Goal: Navigation & Orientation: Find specific page/section

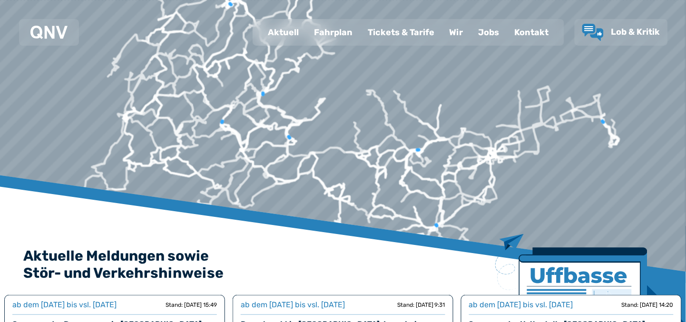
click at [260, 37] on div "Aktuell" at bounding box center [283, 32] width 46 height 25
select select "*"
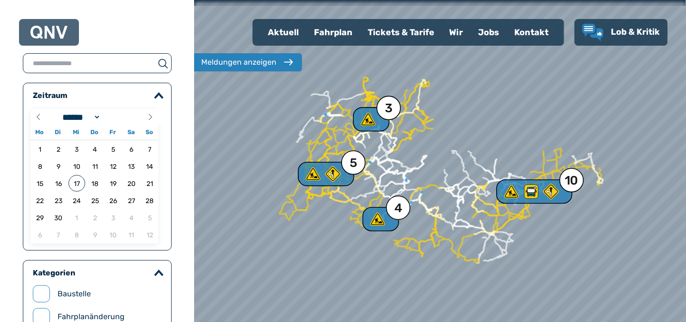
click at [369, 39] on div "Tickets & Tarife" at bounding box center [401, 32] width 82 height 25
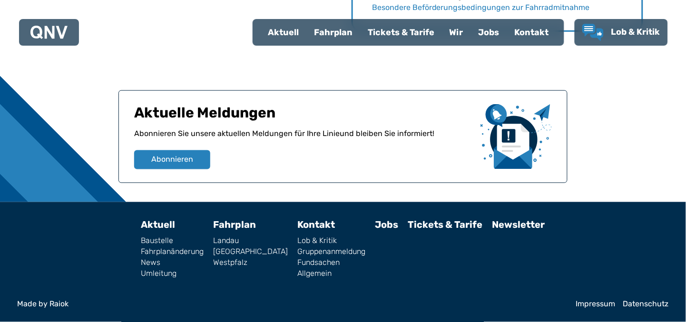
scroll to position [1475, 0]
click at [451, 219] on link "Tickets & Tarife" at bounding box center [445, 224] width 75 height 11
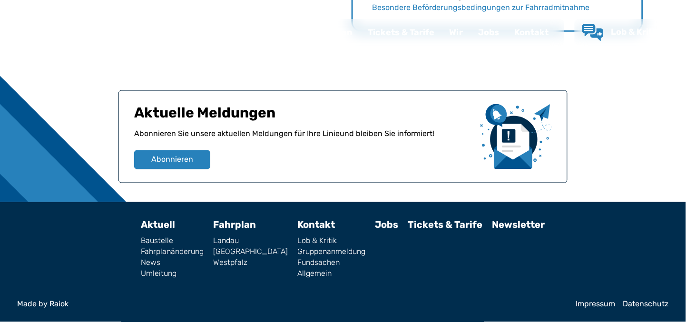
scroll to position [0, 0]
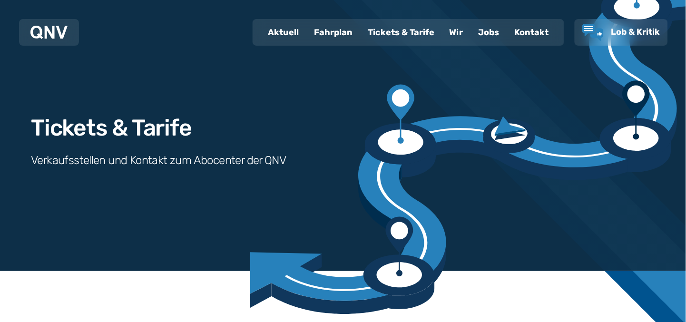
click at [45, 46] on div at bounding box center [49, 32] width 60 height 27
click at [47, 39] on img at bounding box center [48, 32] width 37 height 13
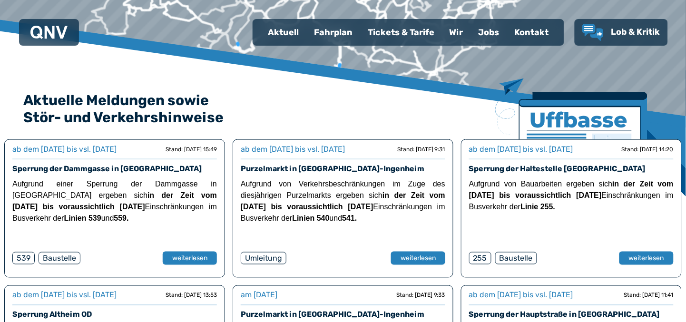
scroll to position [157, 0]
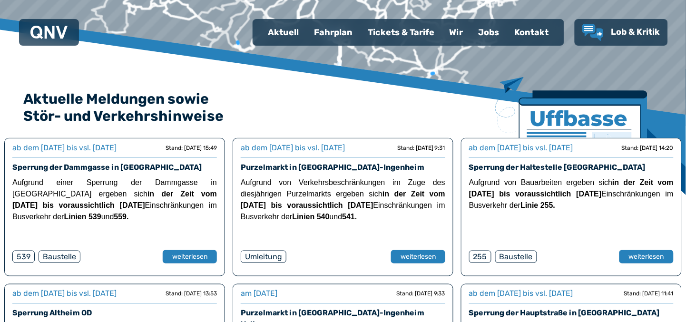
click at [442, 42] on div "Wir" at bounding box center [456, 32] width 29 height 25
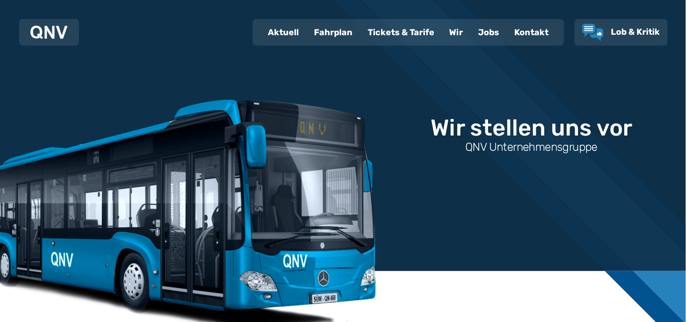
click at [360, 36] on div "Tickets & Tarife" at bounding box center [401, 32] width 82 height 25
